Goal: Check status: Check status

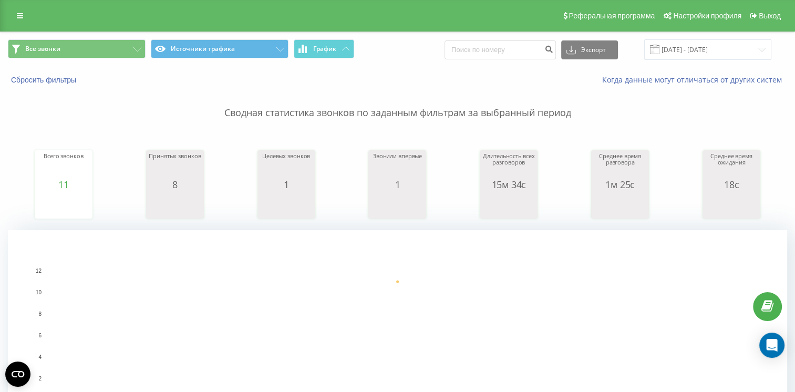
click at [659, 48] on span at bounding box center [654, 49] width 9 height 9
click at [670, 51] on input "[DATE] - [DATE]" at bounding box center [707, 49] width 127 height 20
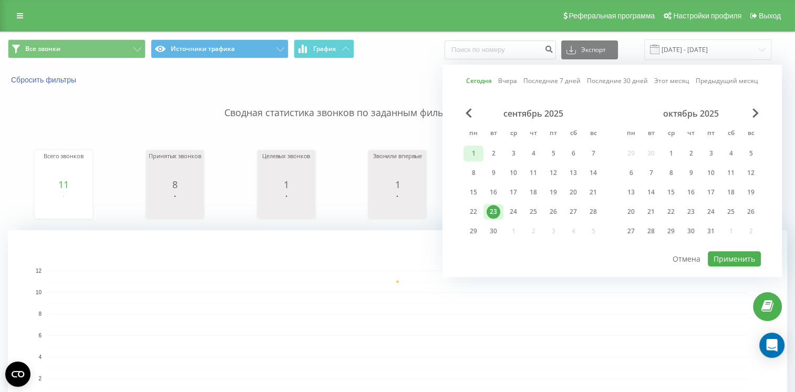
click at [481, 153] on div "1" at bounding box center [473, 154] width 20 height 16
click at [496, 213] on div "23" at bounding box center [493, 212] width 14 height 14
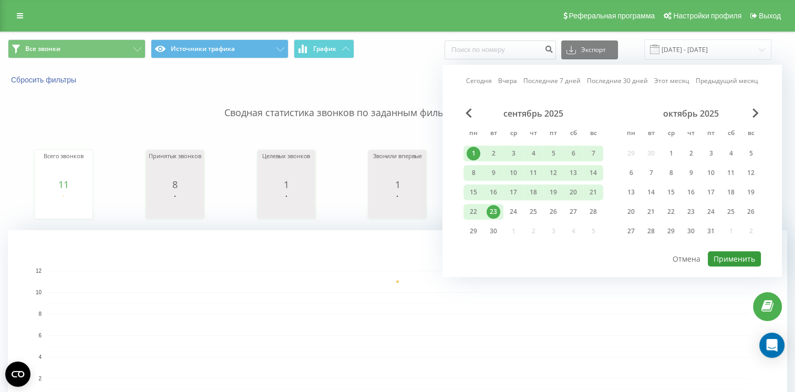
click at [722, 255] on button "Применить" at bounding box center [734, 258] width 53 height 15
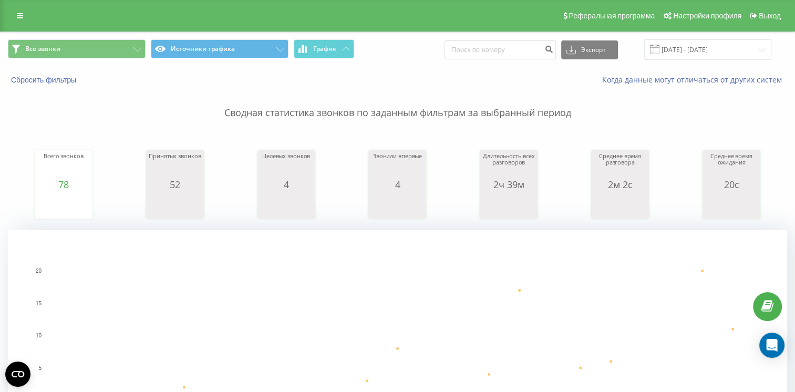
click at [271, 283] on rect "A chart." at bounding box center [397, 336] width 701 height 130
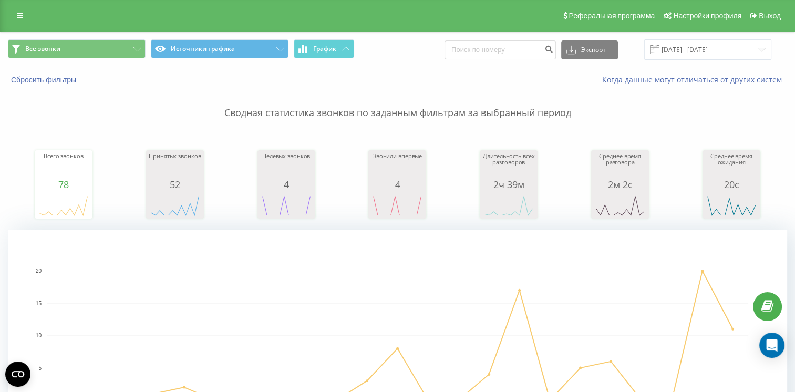
drag, startPoint x: 271, startPoint y: 283, endPoint x: 285, endPoint y: 281, distance: 14.3
click at [271, 283] on rect "A chart." at bounding box center [397, 336] width 701 height 130
click at [395, 287] on rect "A chart." at bounding box center [397, 336] width 701 height 130
click at [489, 271] on rect "A chart." at bounding box center [397, 336] width 701 height 130
click at [659, 50] on span at bounding box center [654, 49] width 9 height 9
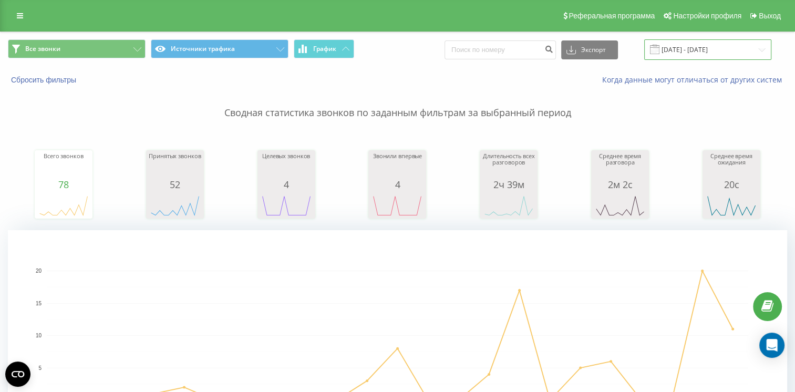
click at [673, 48] on input "01.09.2025 - 23.09.2025" at bounding box center [707, 49] width 127 height 20
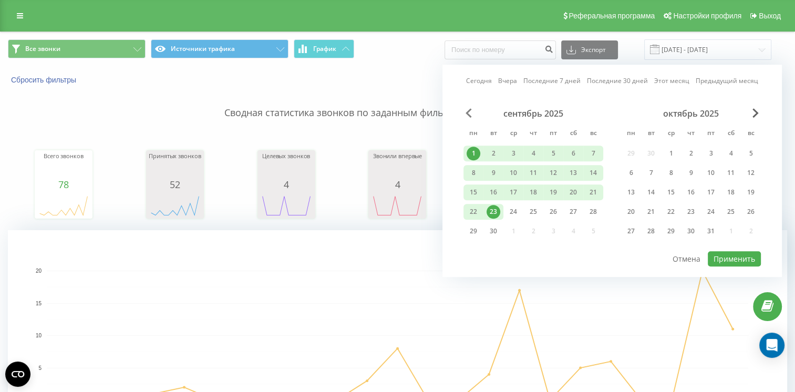
click at [467, 111] on span "Previous Month" at bounding box center [468, 112] width 6 height 9
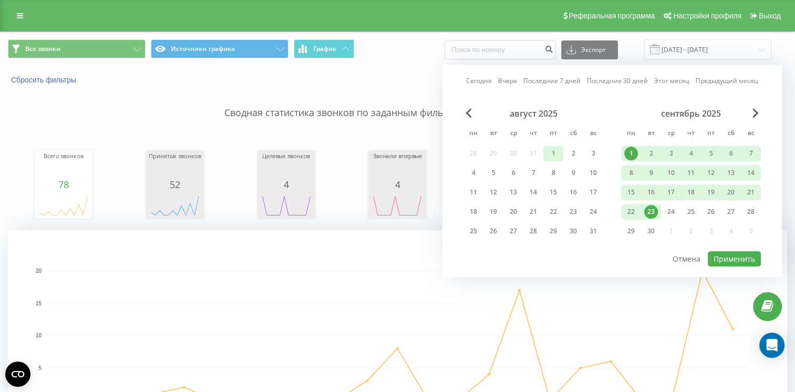
click at [553, 152] on div "1" at bounding box center [553, 154] width 14 height 14
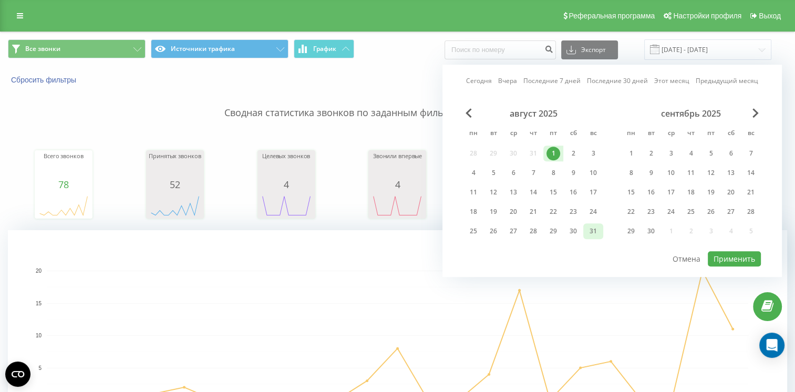
click at [594, 229] on div "31" at bounding box center [593, 231] width 14 height 14
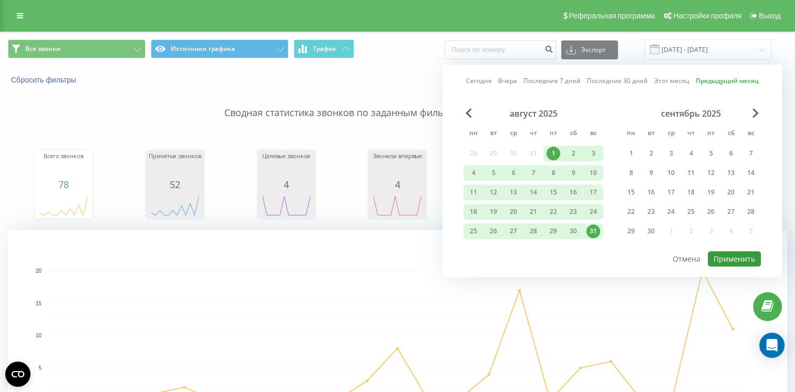
click at [734, 255] on button "Применить" at bounding box center [734, 258] width 53 height 15
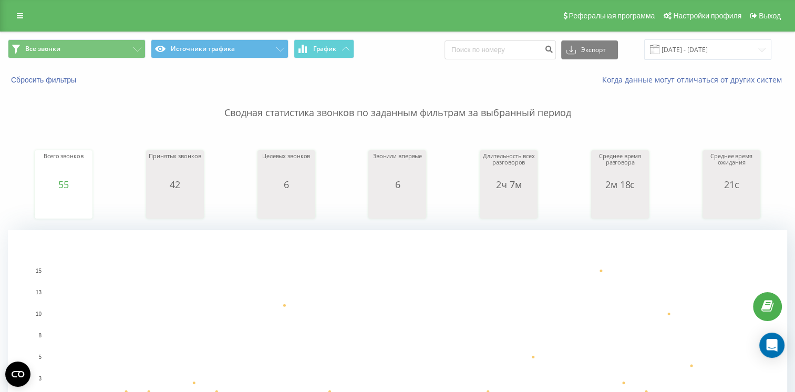
click at [659, 49] on span at bounding box center [654, 49] width 9 height 9
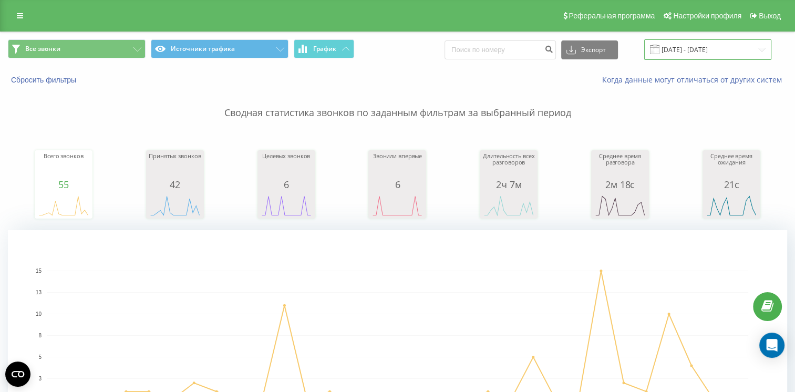
click at [683, 49] on input "01.08.2025 - 31.08.2025" at bounding box center [707, 49] width 127 height 20
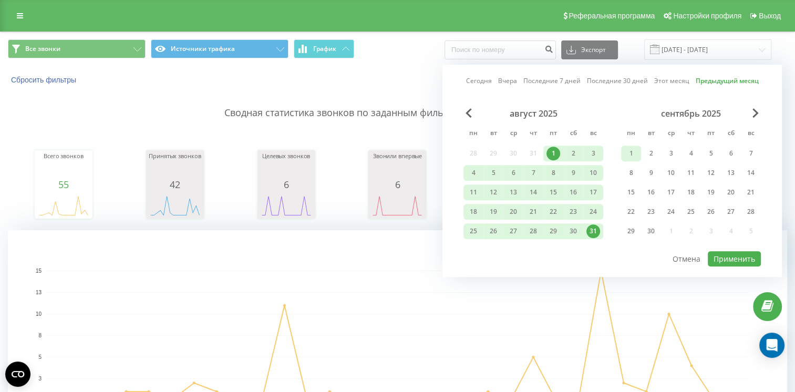
click at [630, 154] on div "1" at bounding box center [631, 154] width 14 height 14
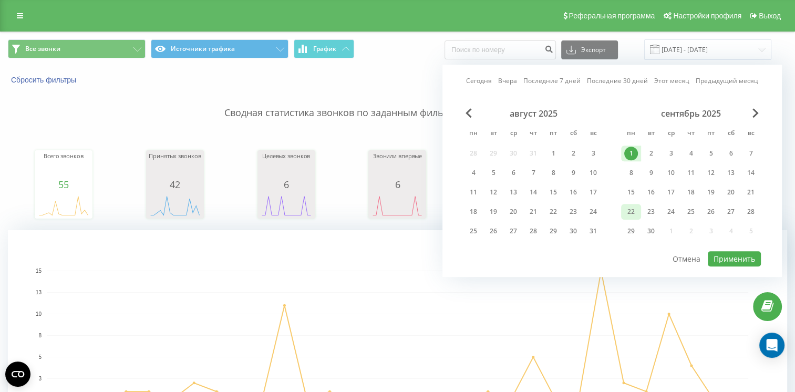
click at [632, 207] on div "22" at bounding box center [631, 212] width 14 height 14
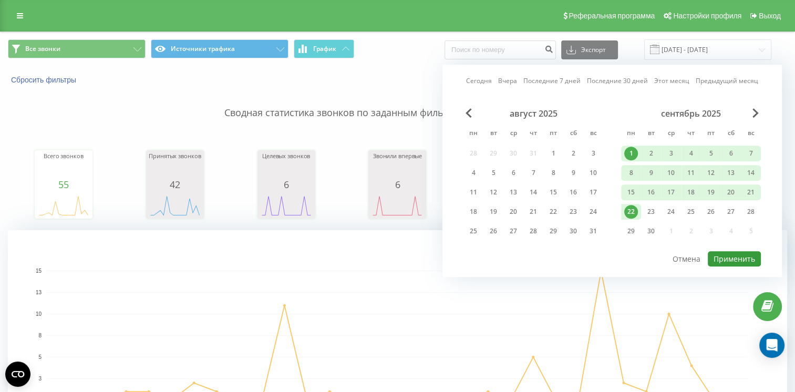
click at [726, 257] on button "Применить" at bounding box center [734, 258] width 53 height 15
type input "01.09.2025 - 22.09.2025"
